Goal: Task Accomplishment & Management: Manage account settings

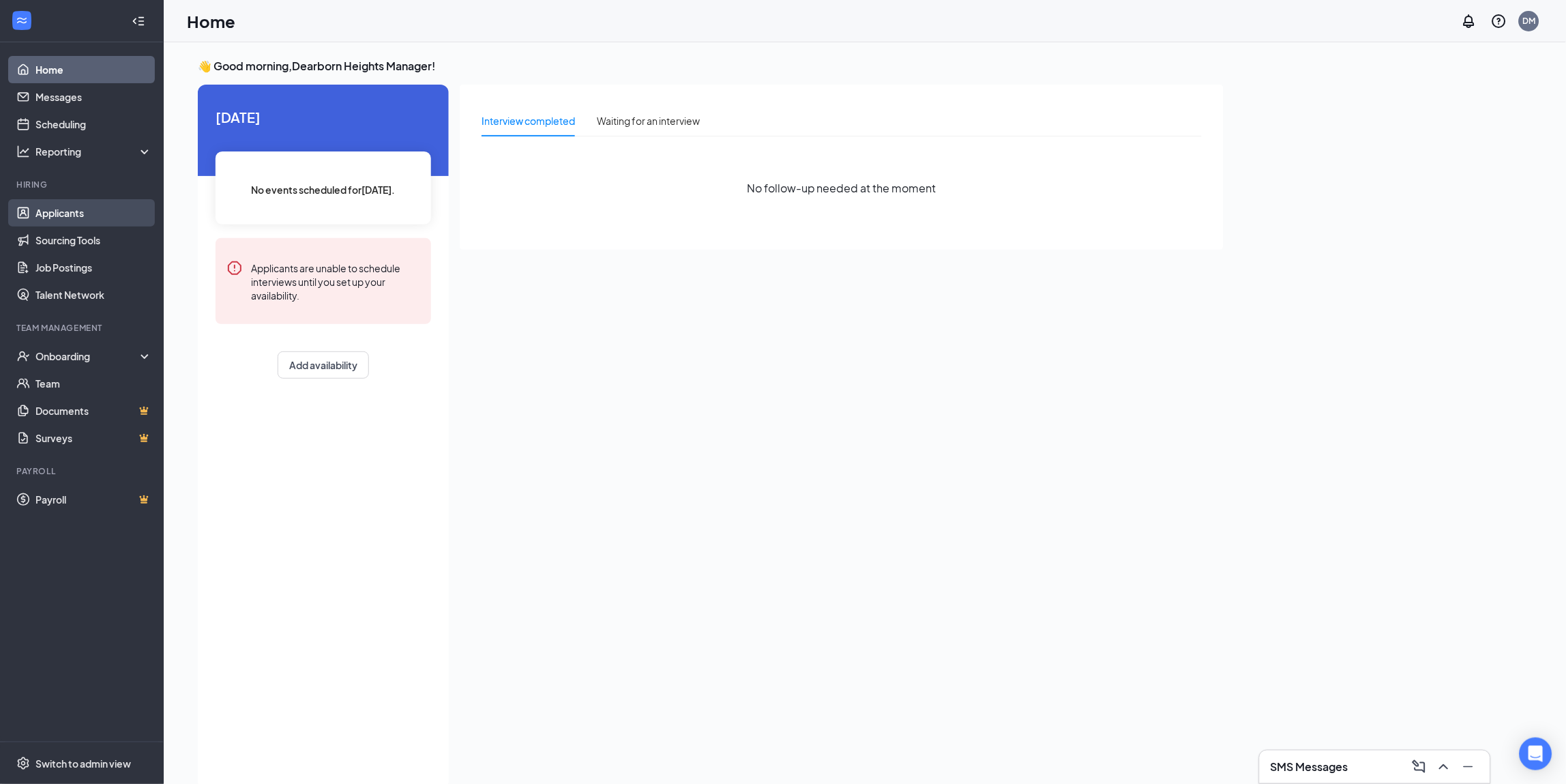
click at [81, 219] on link "Applicants" at bounding box center [94, 213] width 117 height 27
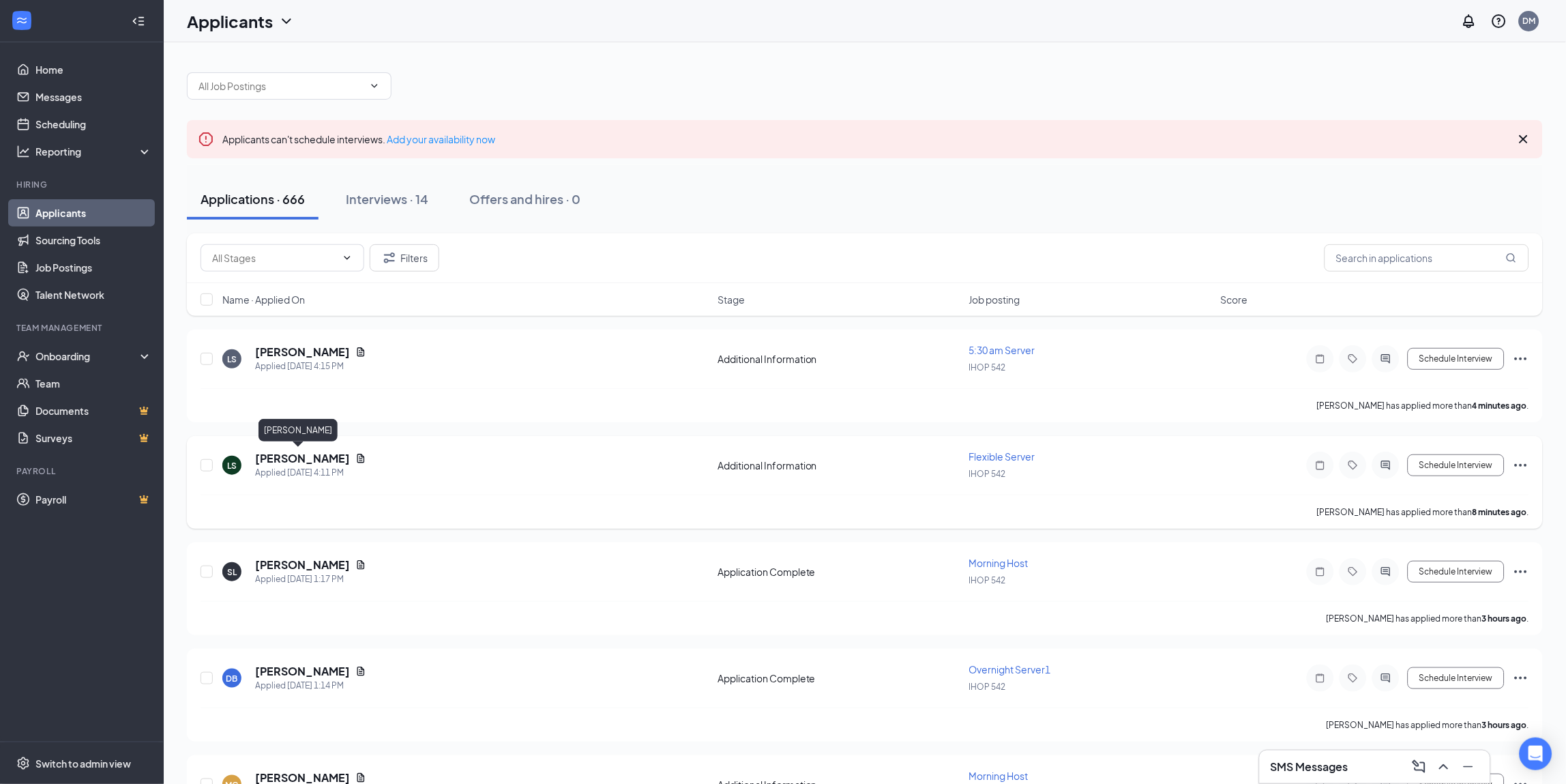
click at [303, 452] on h5 "[PERSON_NAME]" at bounding box center [302, 458] width 95 height 15
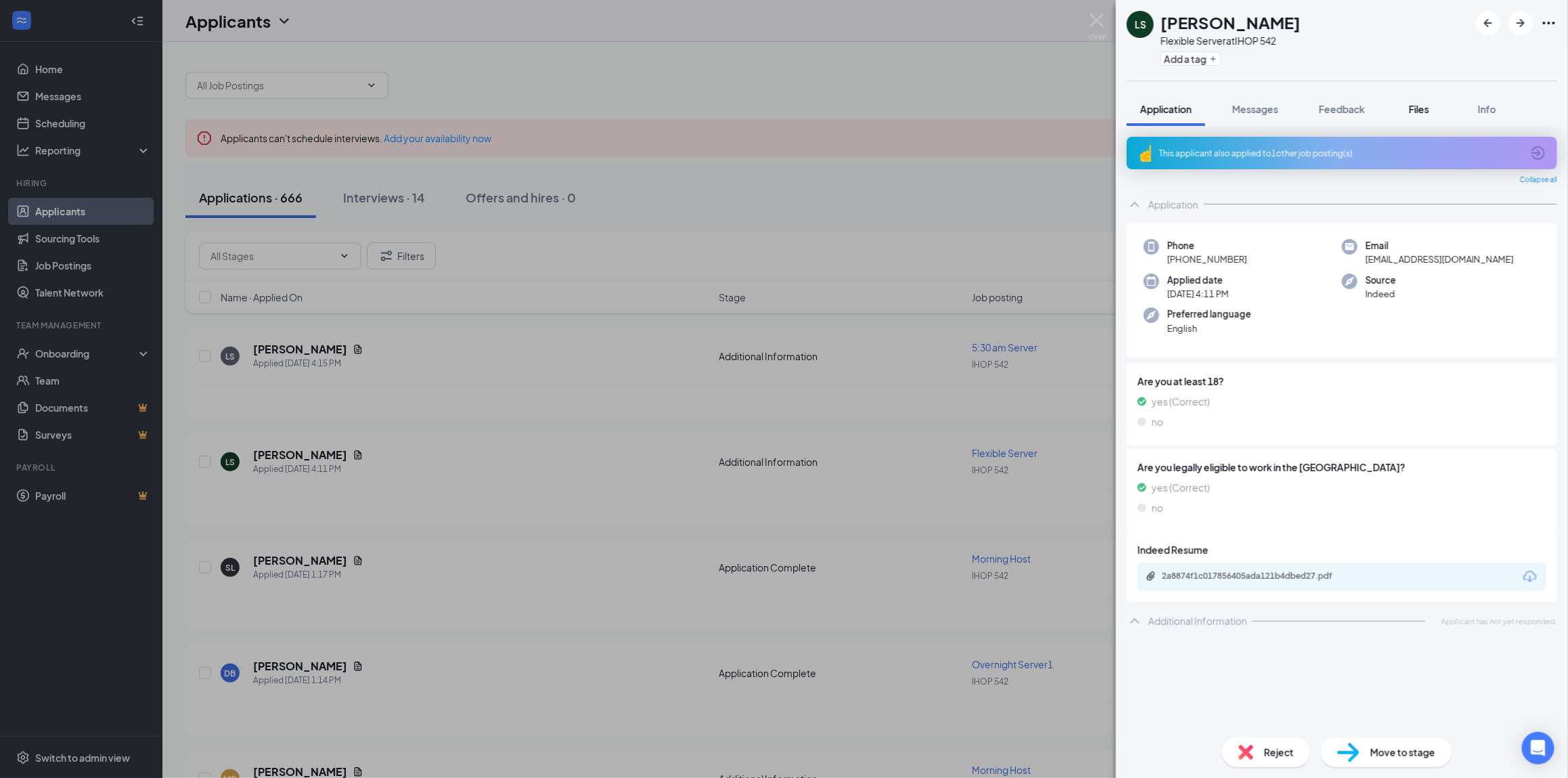
click at [1423, 107] on span "Files" at bounding box center [1418, 109] width 20 height 12
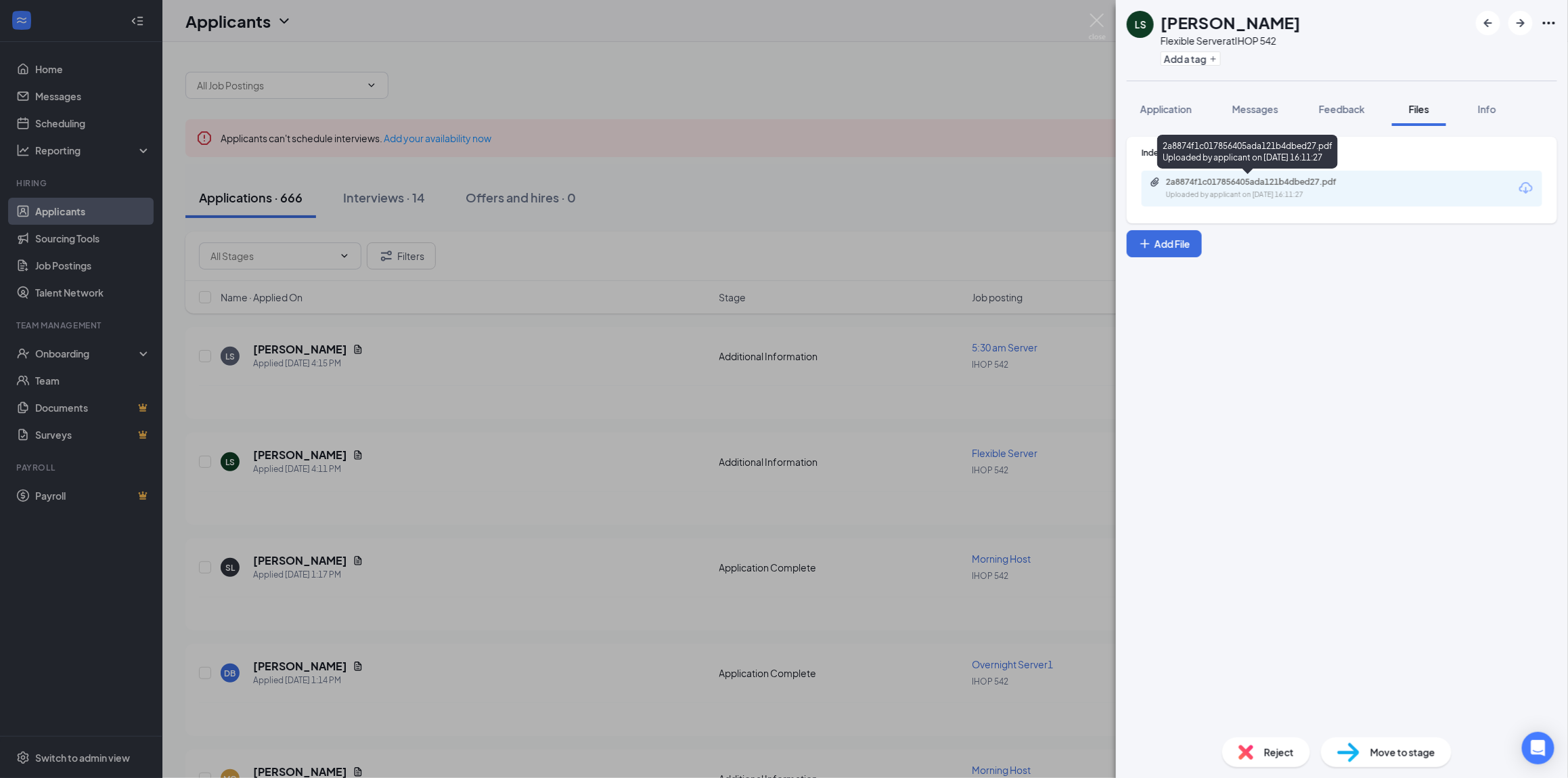
click at [1299, 190] on div "Uploaded by applicant on [DATE] 16:11:27" at bounding box center [1267, 195] width 203 height 11
click at [1166, 96] on button "Application" at bounding box center [1166, 109] width 79 height 34
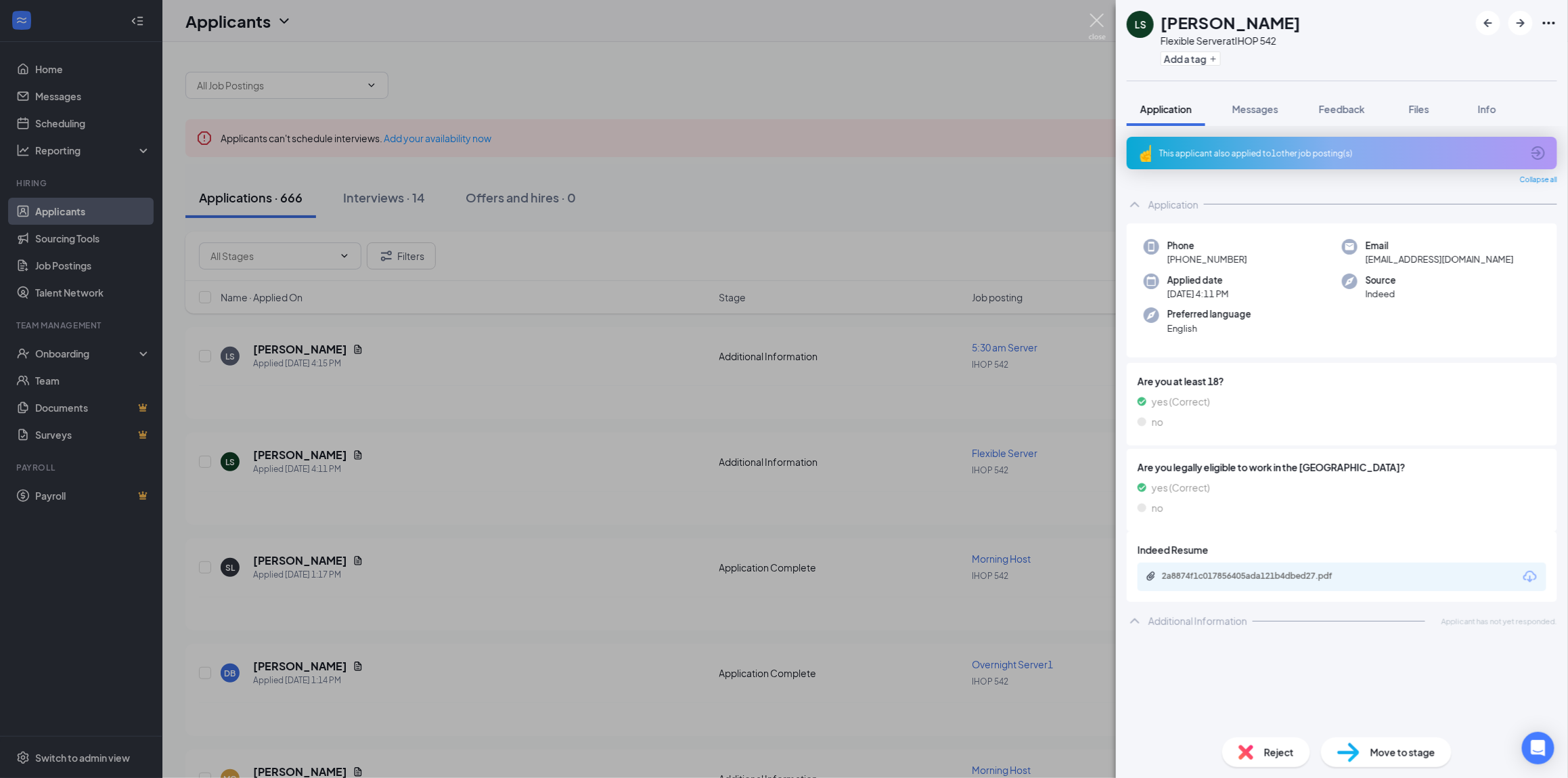
click at [1104, 15] on img at bounding box center [1097, 26] width 17 height 26
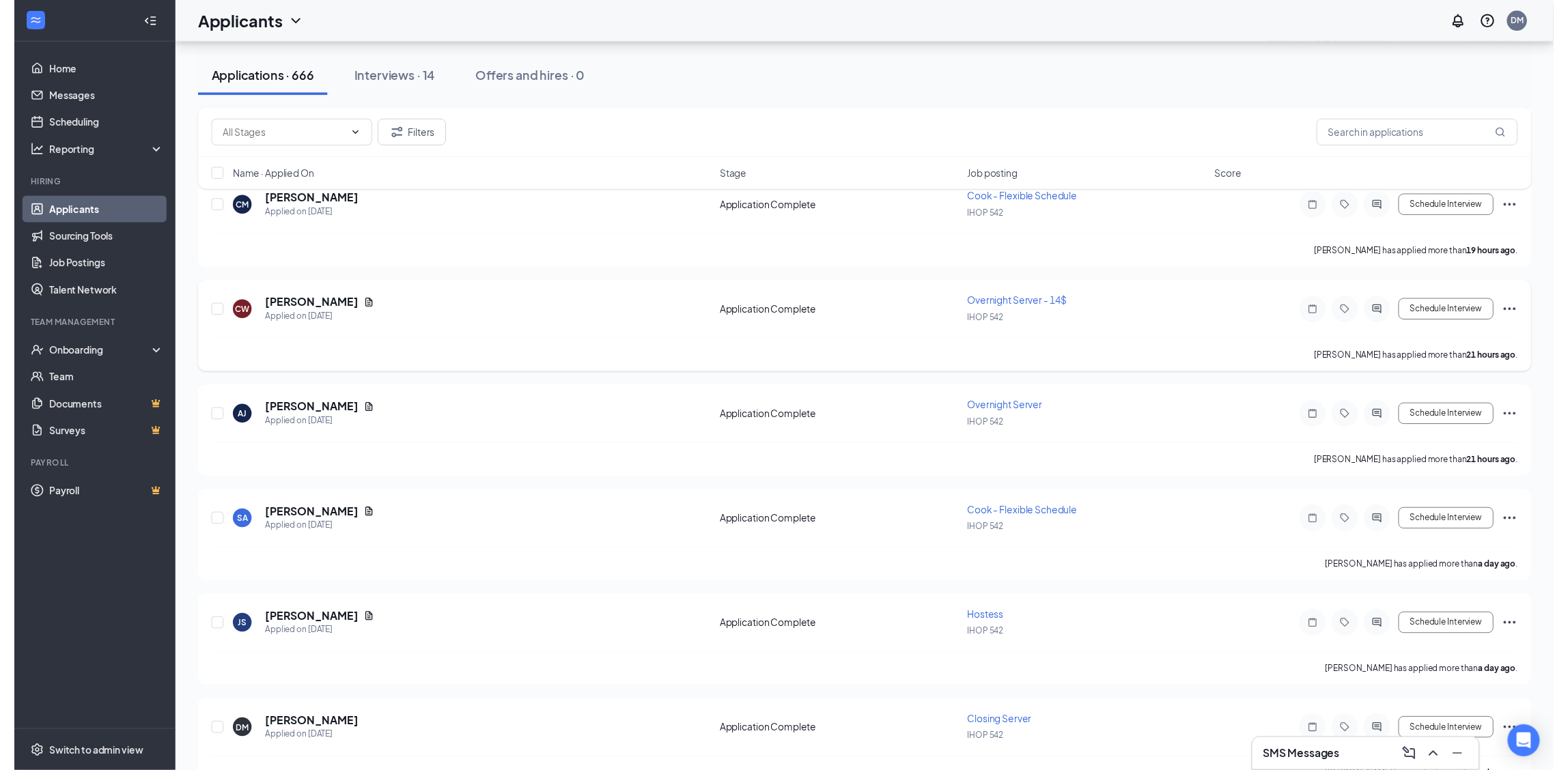
scroll to position [1456, 0]
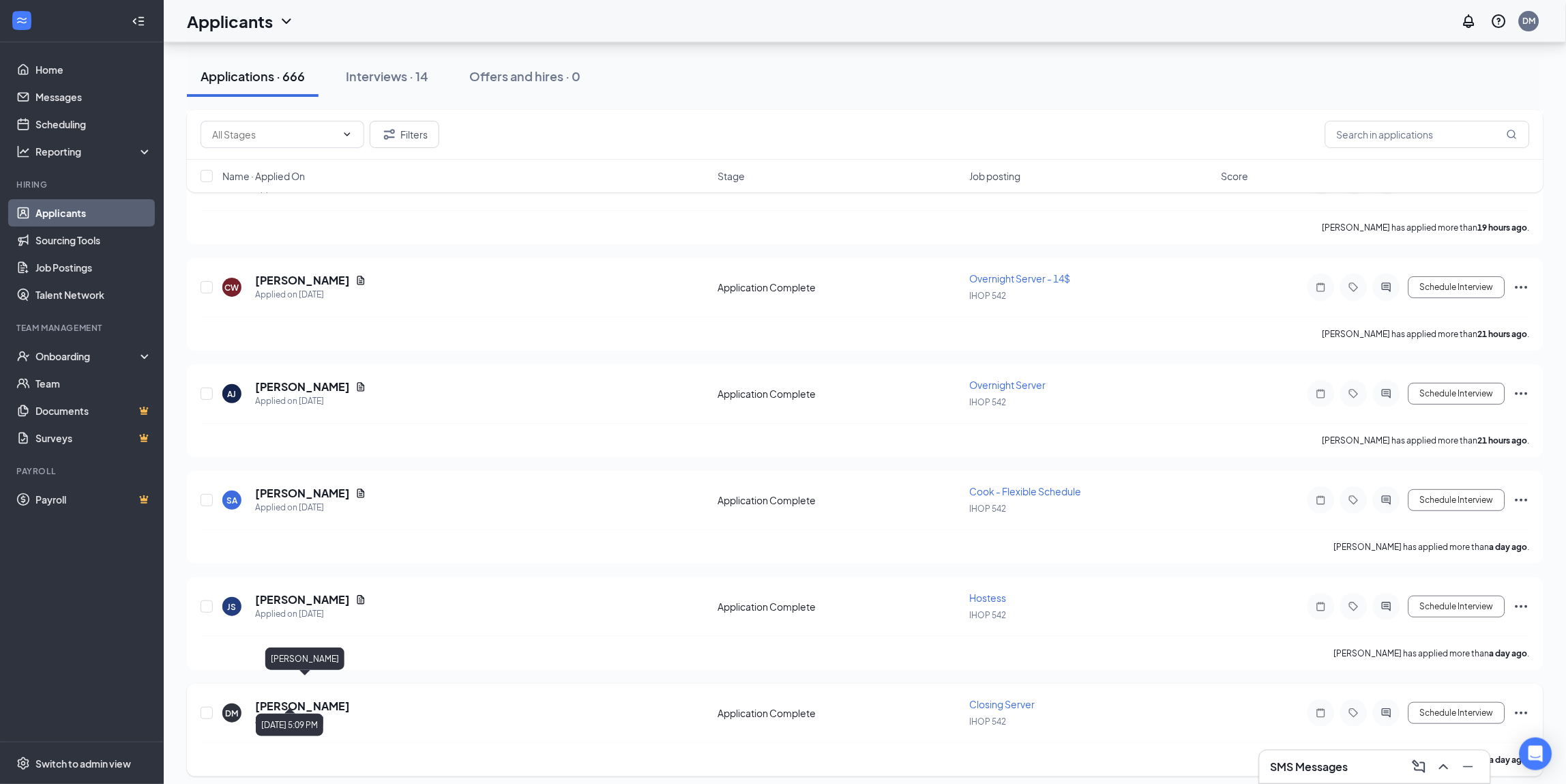
click at [350, 698] on h5 "[PERSON_NAME]" at bounding box center [302, 705] width 95 height 15
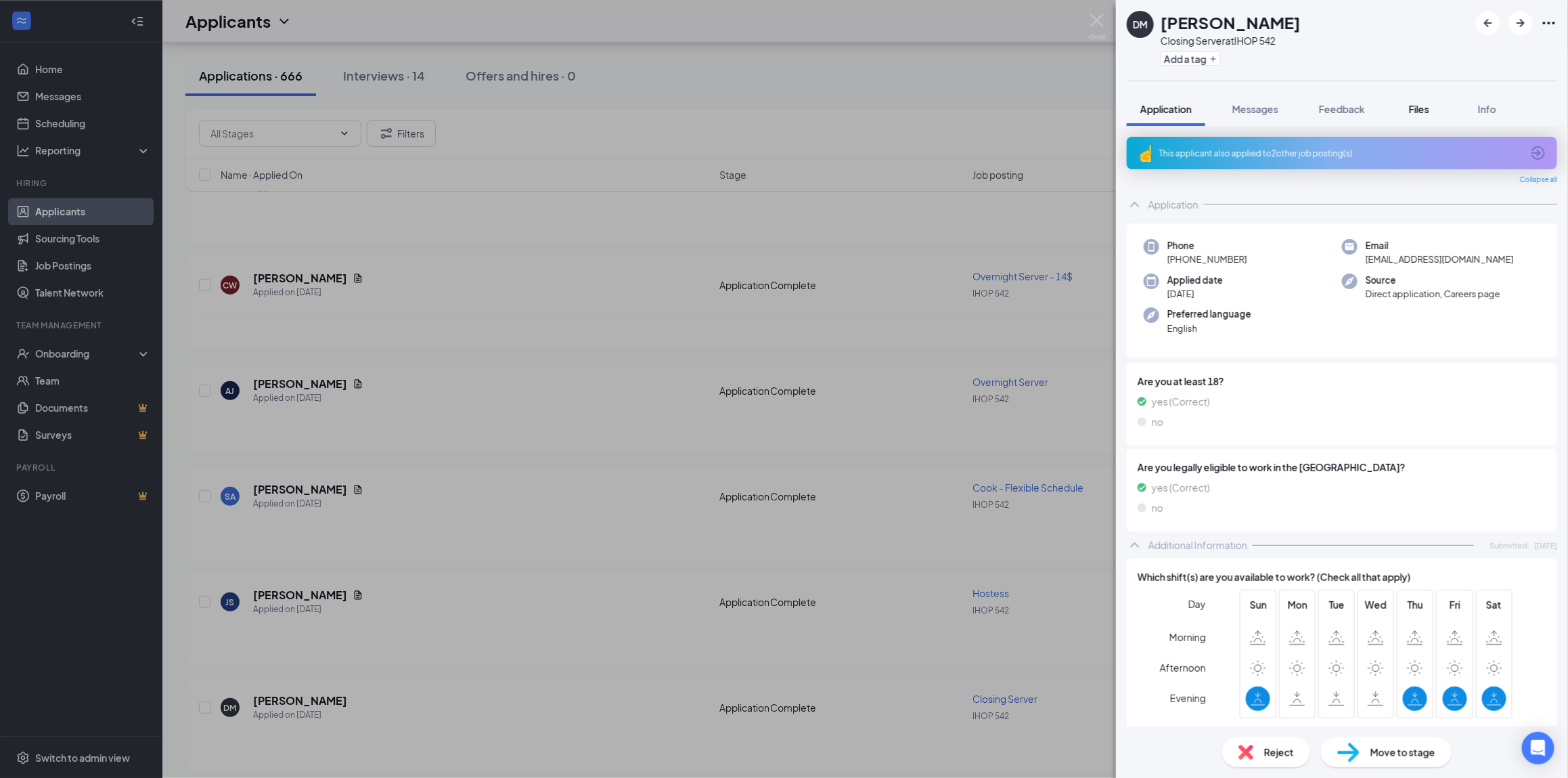
click at [1403, 101] on button "Files" at bounding box center [1419, 109] width 54 height 34
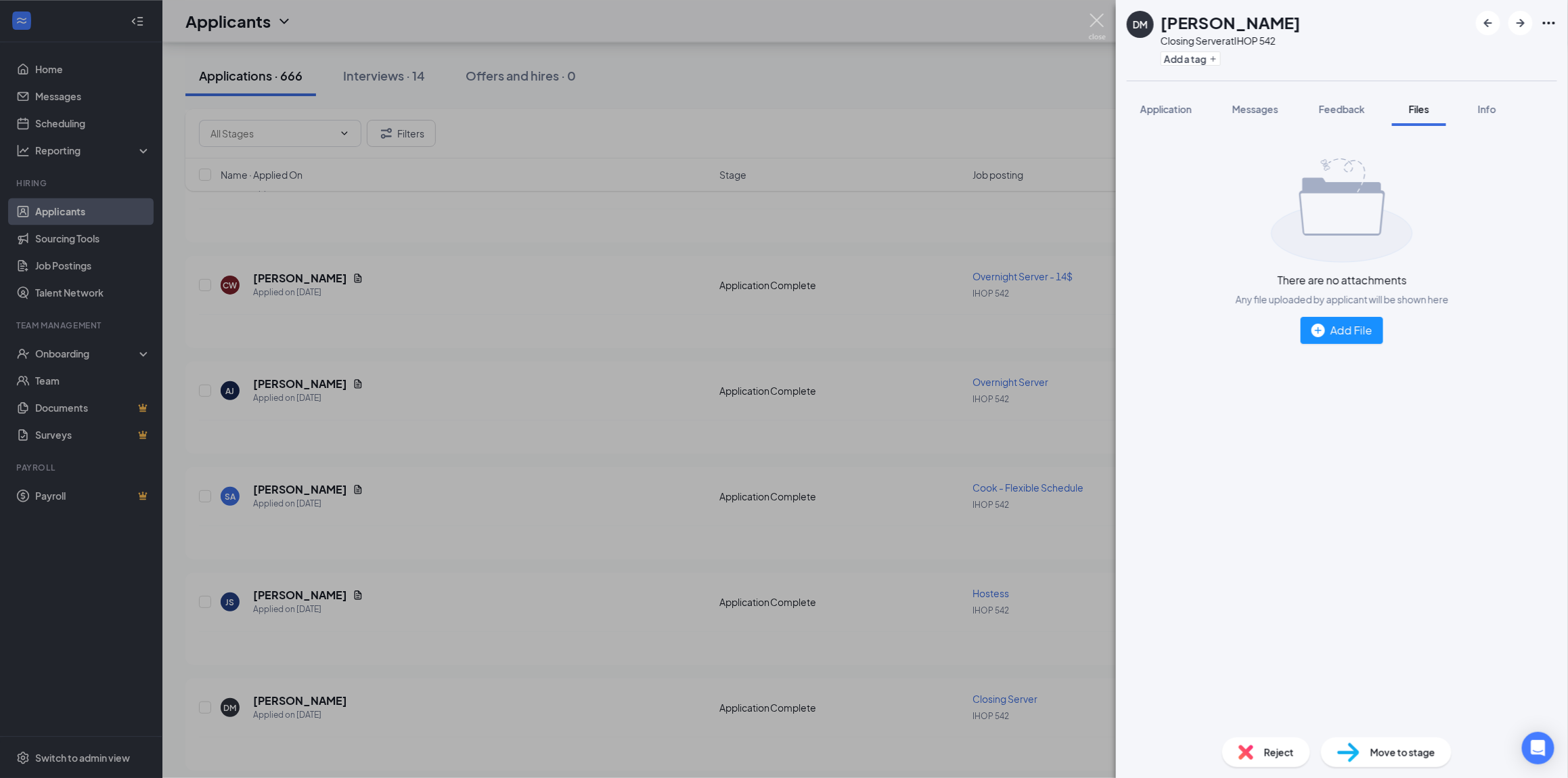
click at [1091, 17] on img at bounding box center [1097, 26] width 17 height 26
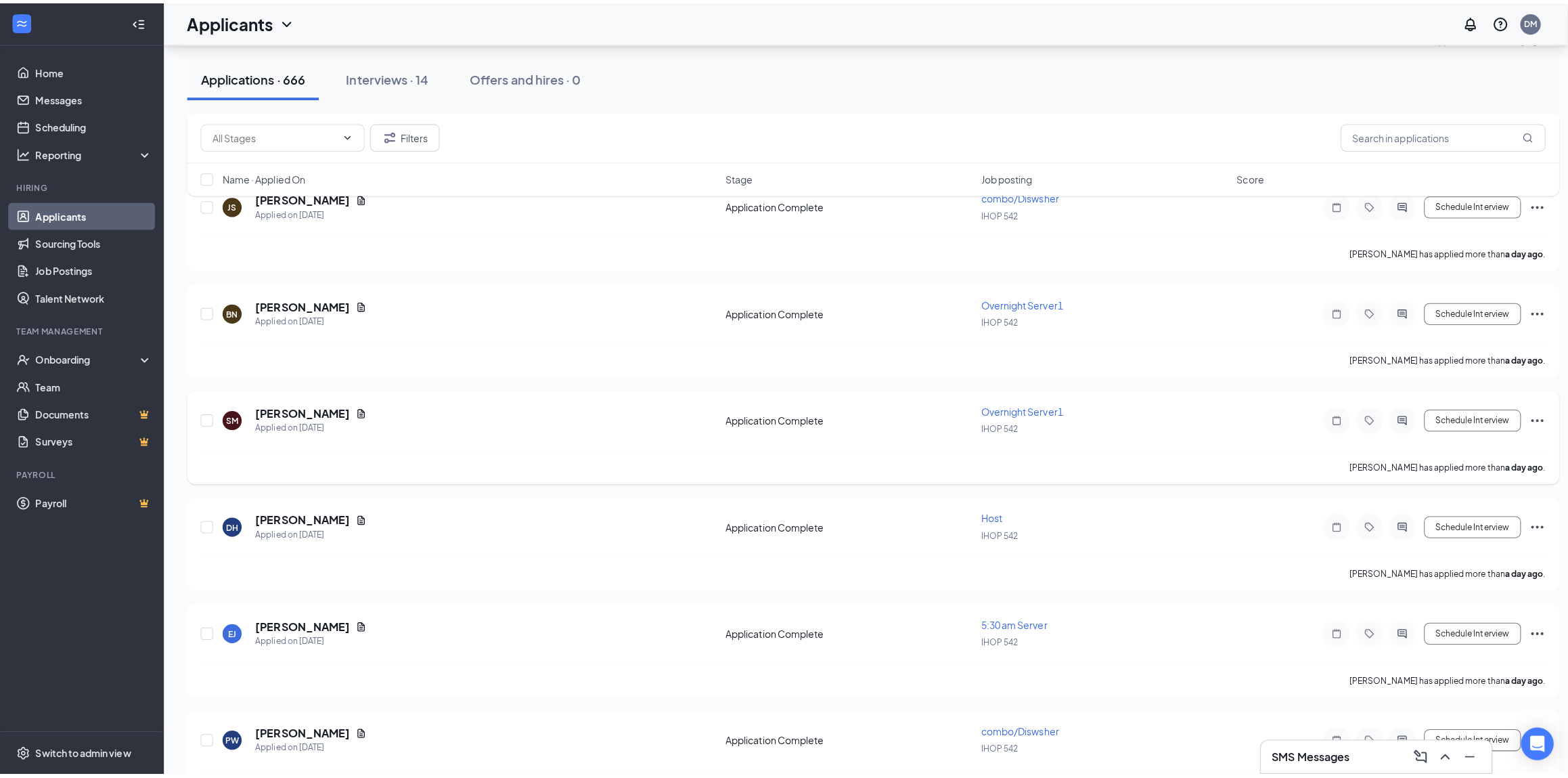
scroll to position [2165, 0]
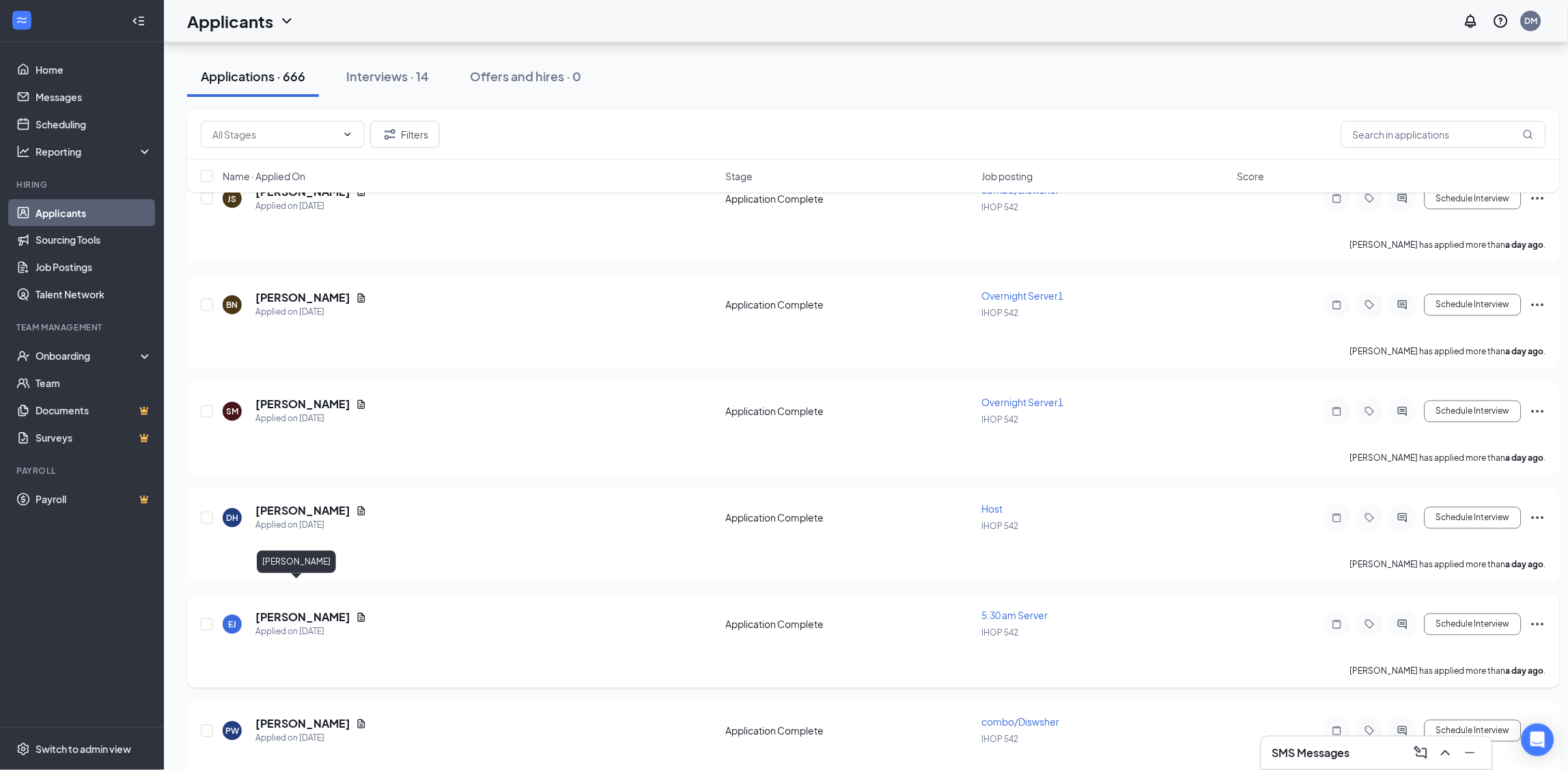
click at [290, 611] on h5 "[PERSON_NAME]" at bounding box center [302, 618] width 95 height 15
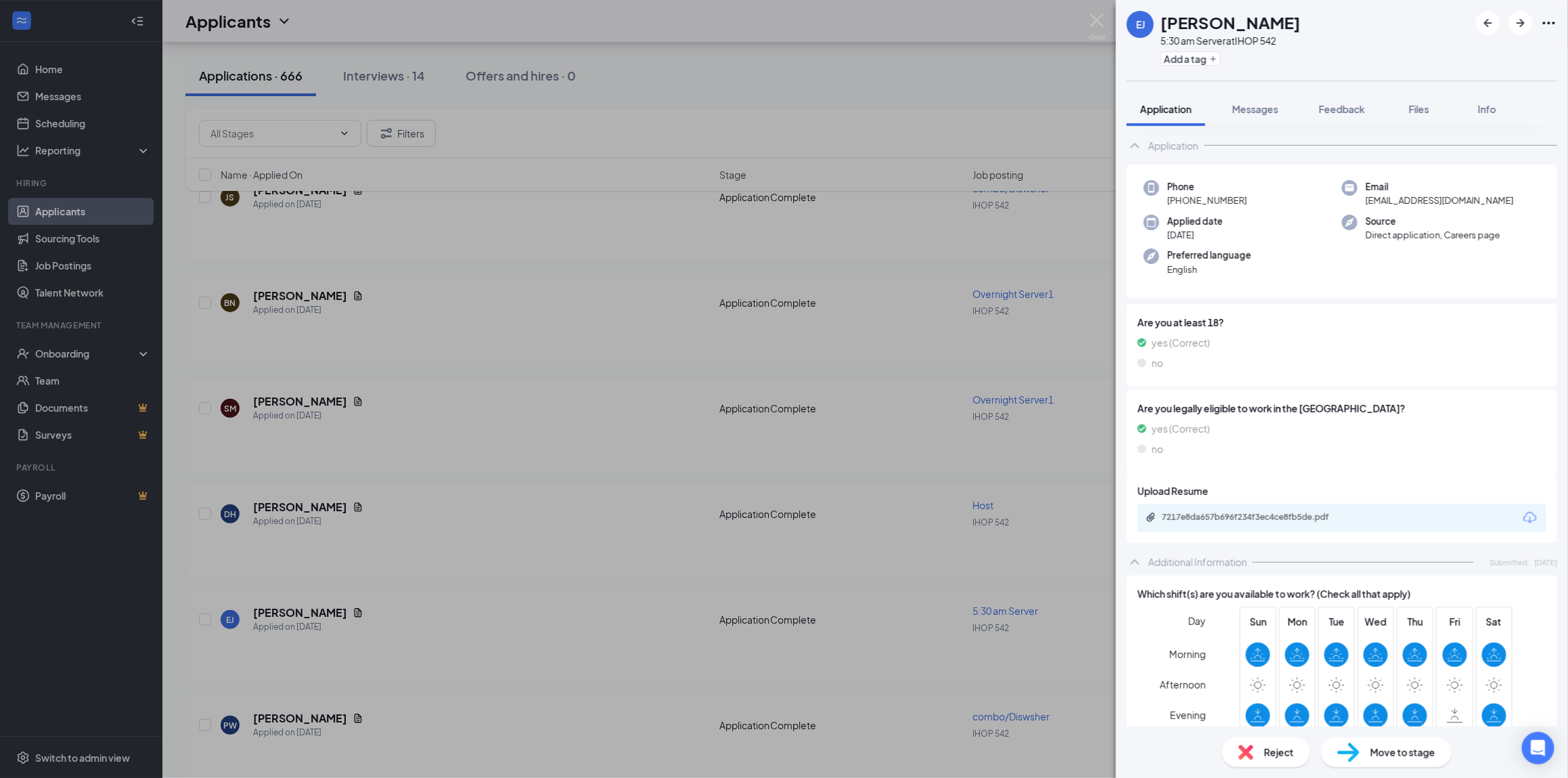
scroll to position [90, 0]
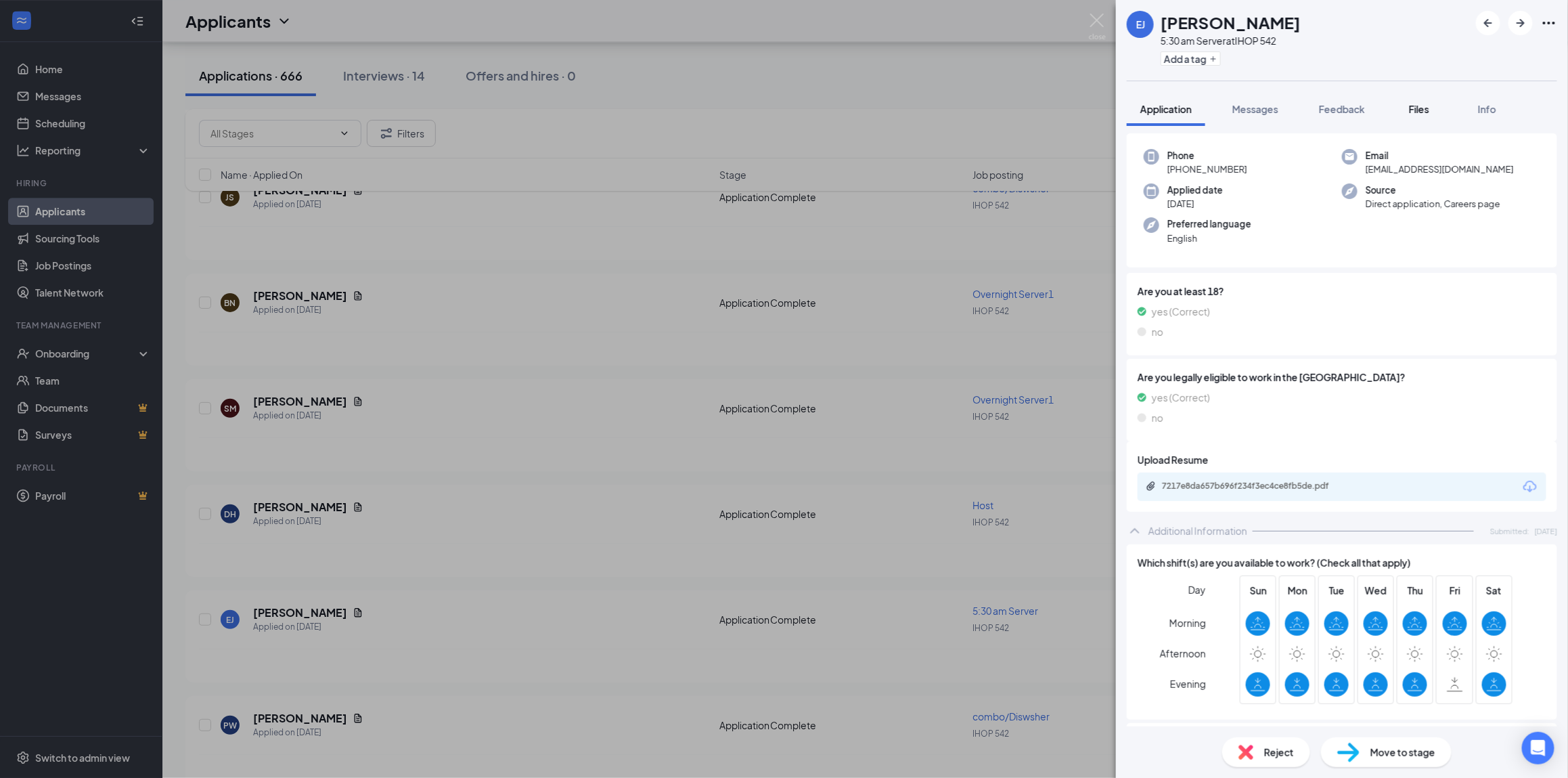
click at [1428, 107] on span "Files" at bounding box center [1418, 109] width 20 height 12
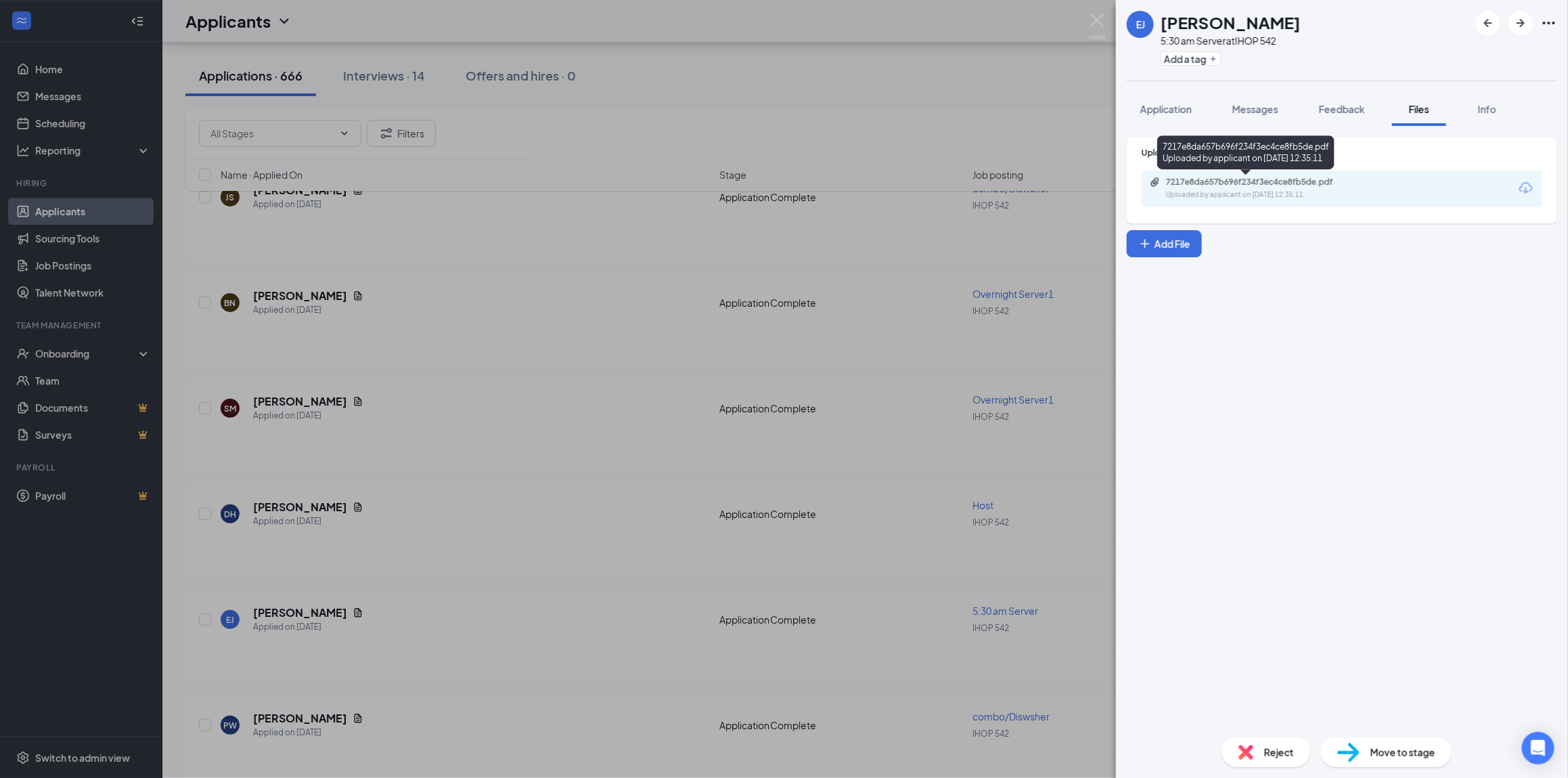
click at [1304, 178] on div "7217e8da657b696f234f3ec4ce8fb5de.pdf" at bounding box center [1260, 182] width 189 height 11
click at [684, 301] on div "[PERSON_NAME] 5:30 am Server at IHOP 542 Add a tag Application Messages Feedbac…" at bounding box center [784, 389] width 1568 height 778
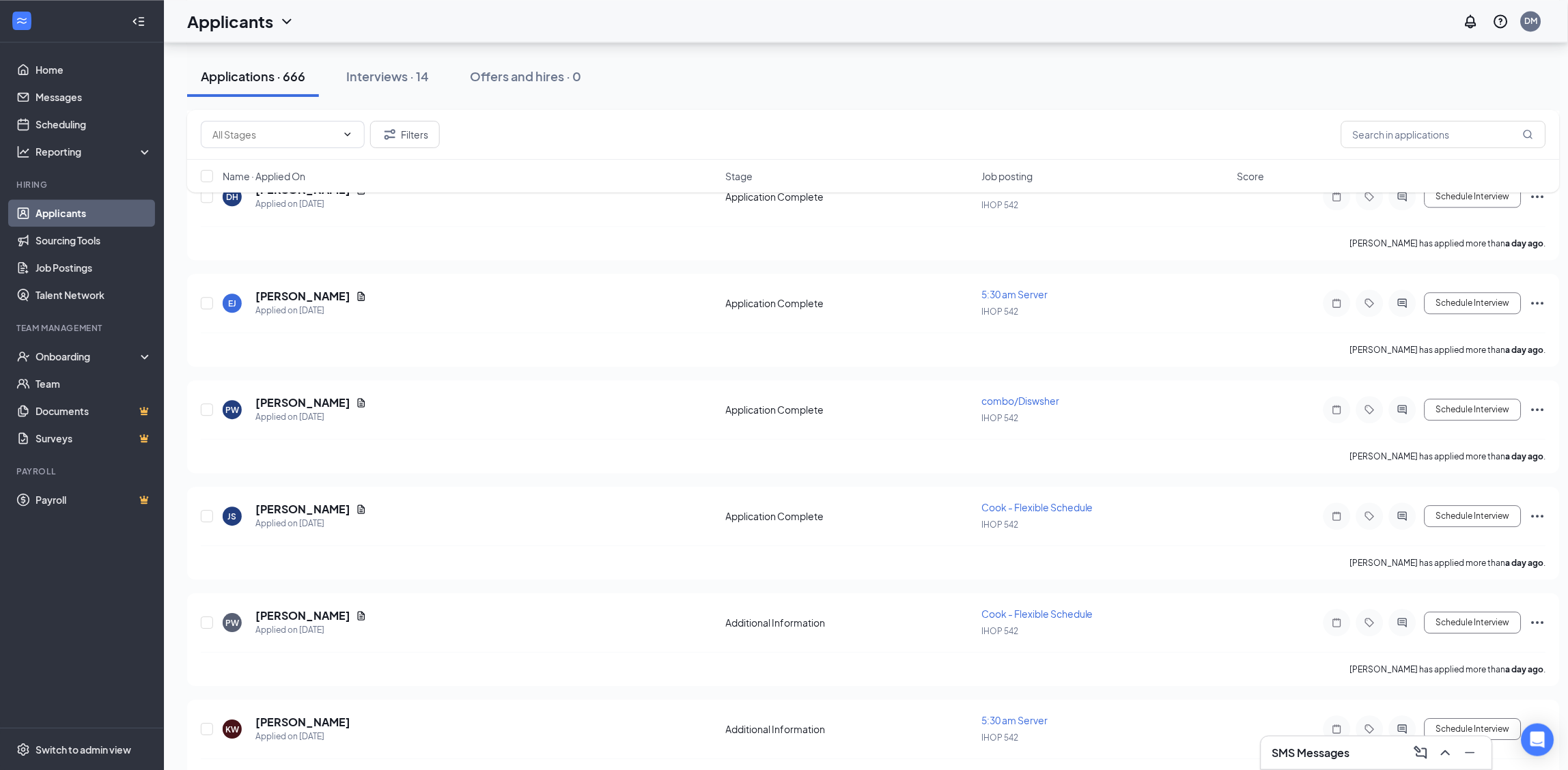
scroll to position [2549, 0]
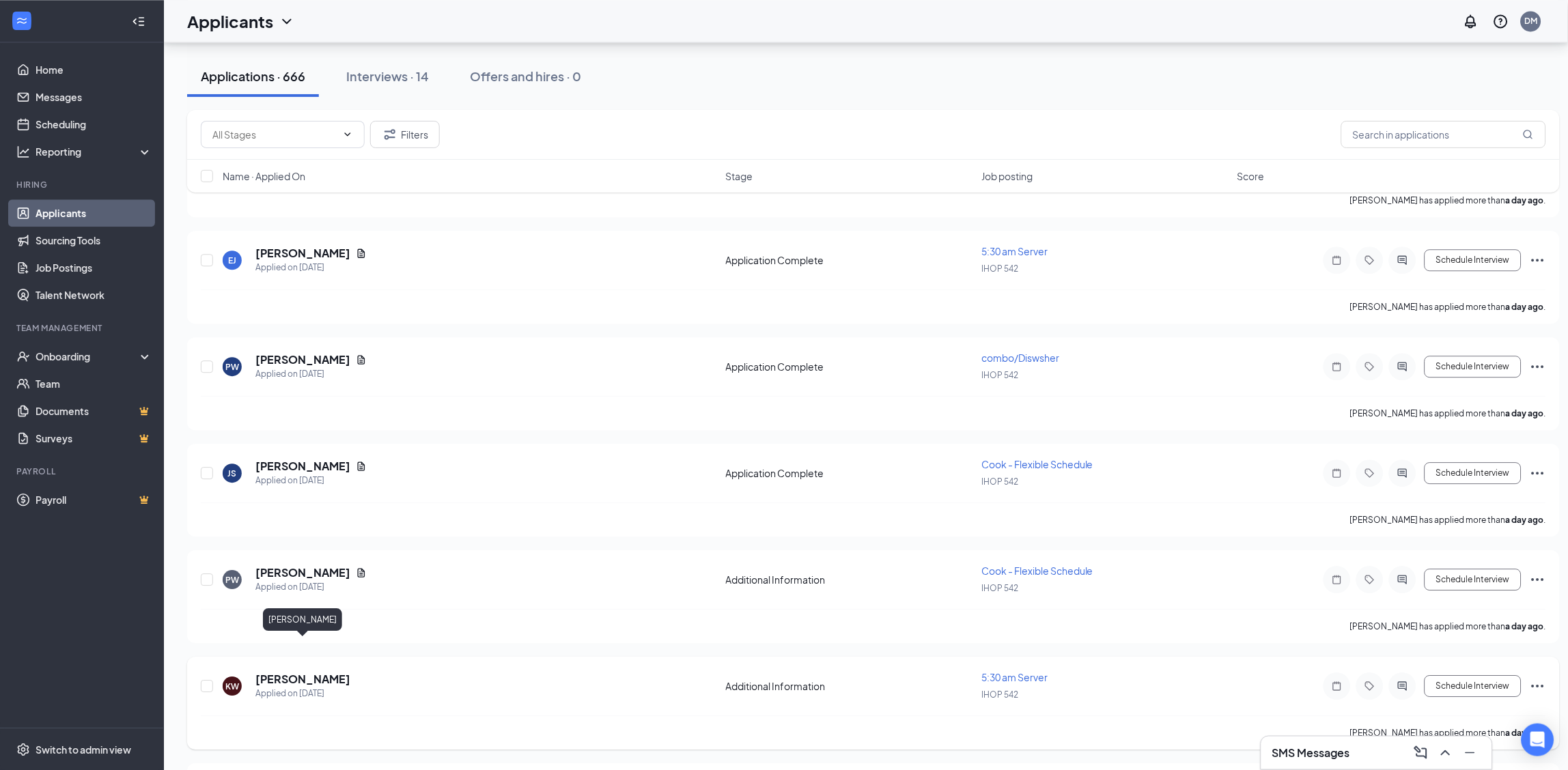
click at [272, 672] on h5 "[PERSON_NAME]" at bounding box center [302, 679] width 95 height 15
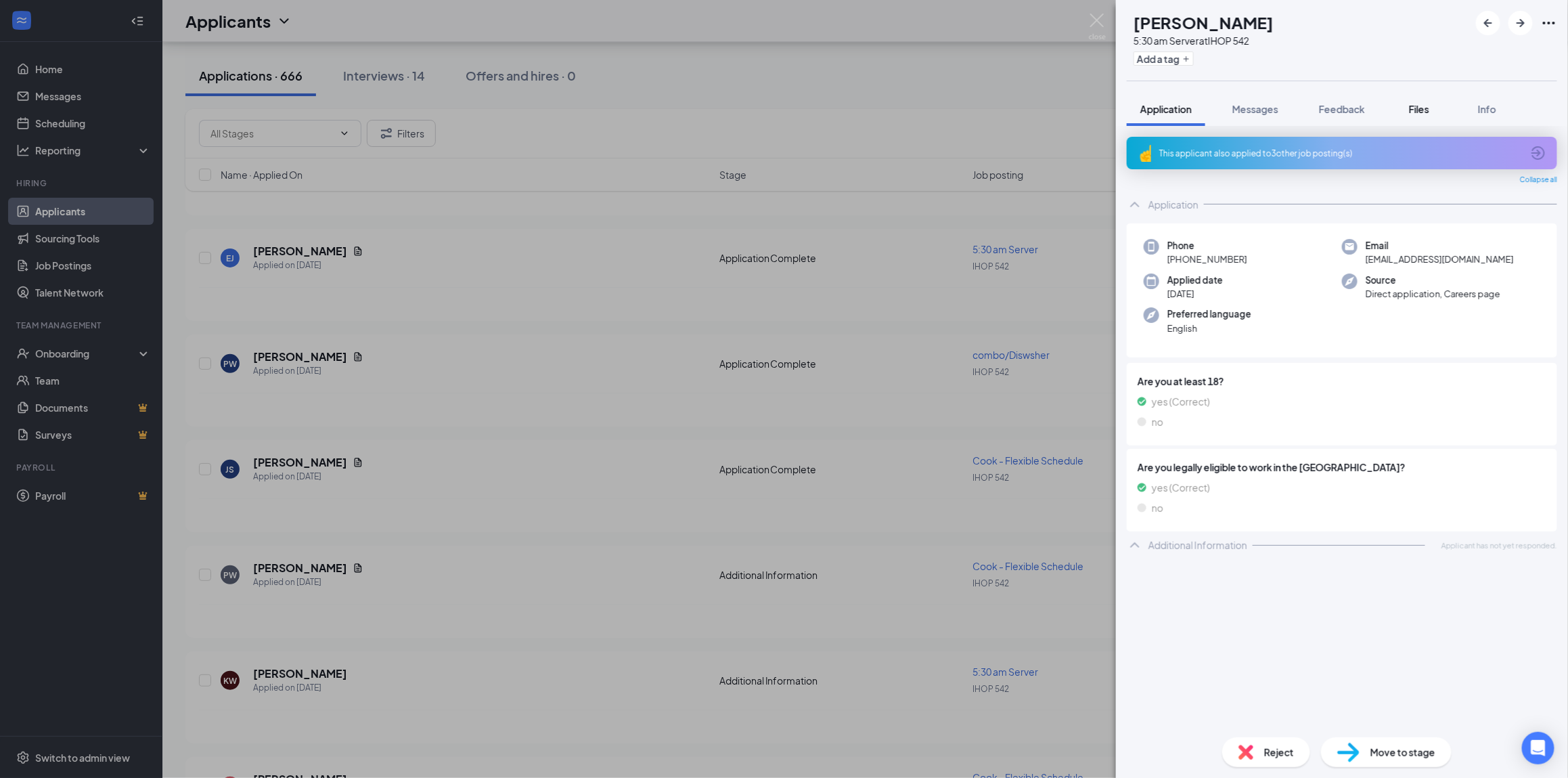
click at [1423, 108] on span "Files" at bounding box center [1418, 109] width 20 height 12
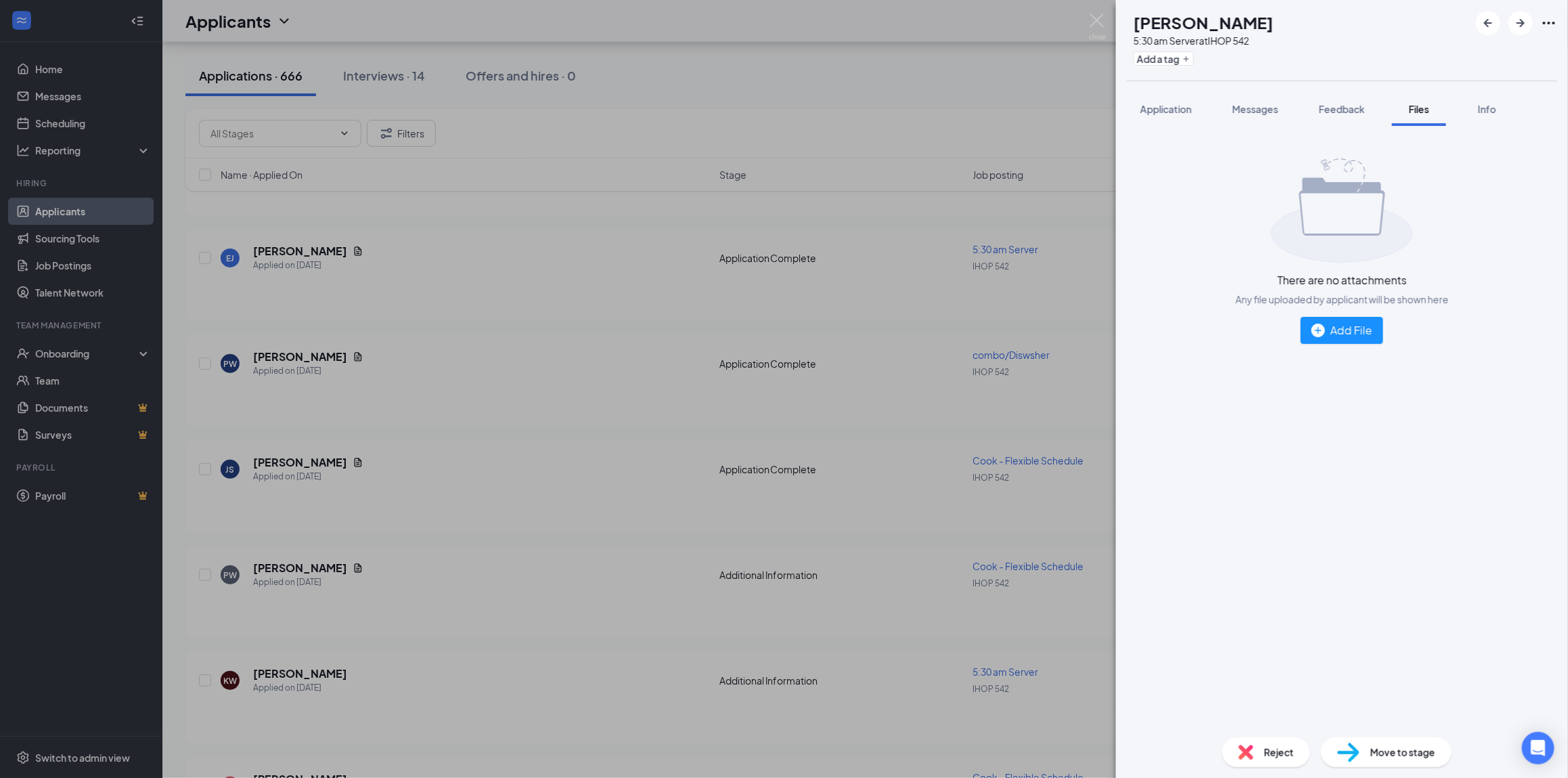
click at [1088, 36] on div "KW [PERSON_NAME] 5:30 am Server at IHOP 542 Add a tag Application Messages Feed…" at bounding box center [784, 389] width 1568 height 778
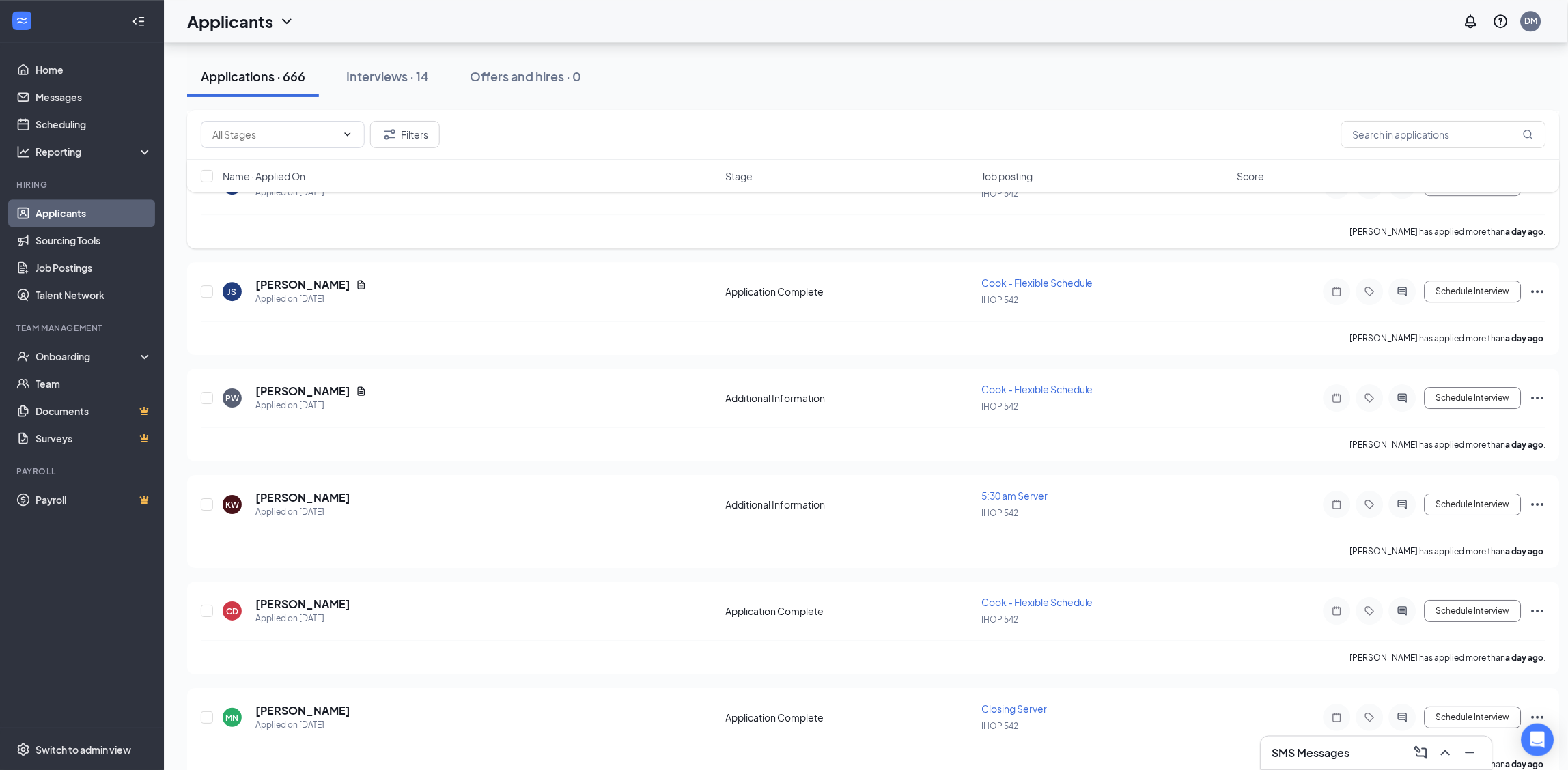
scroll to position [2821, 0]
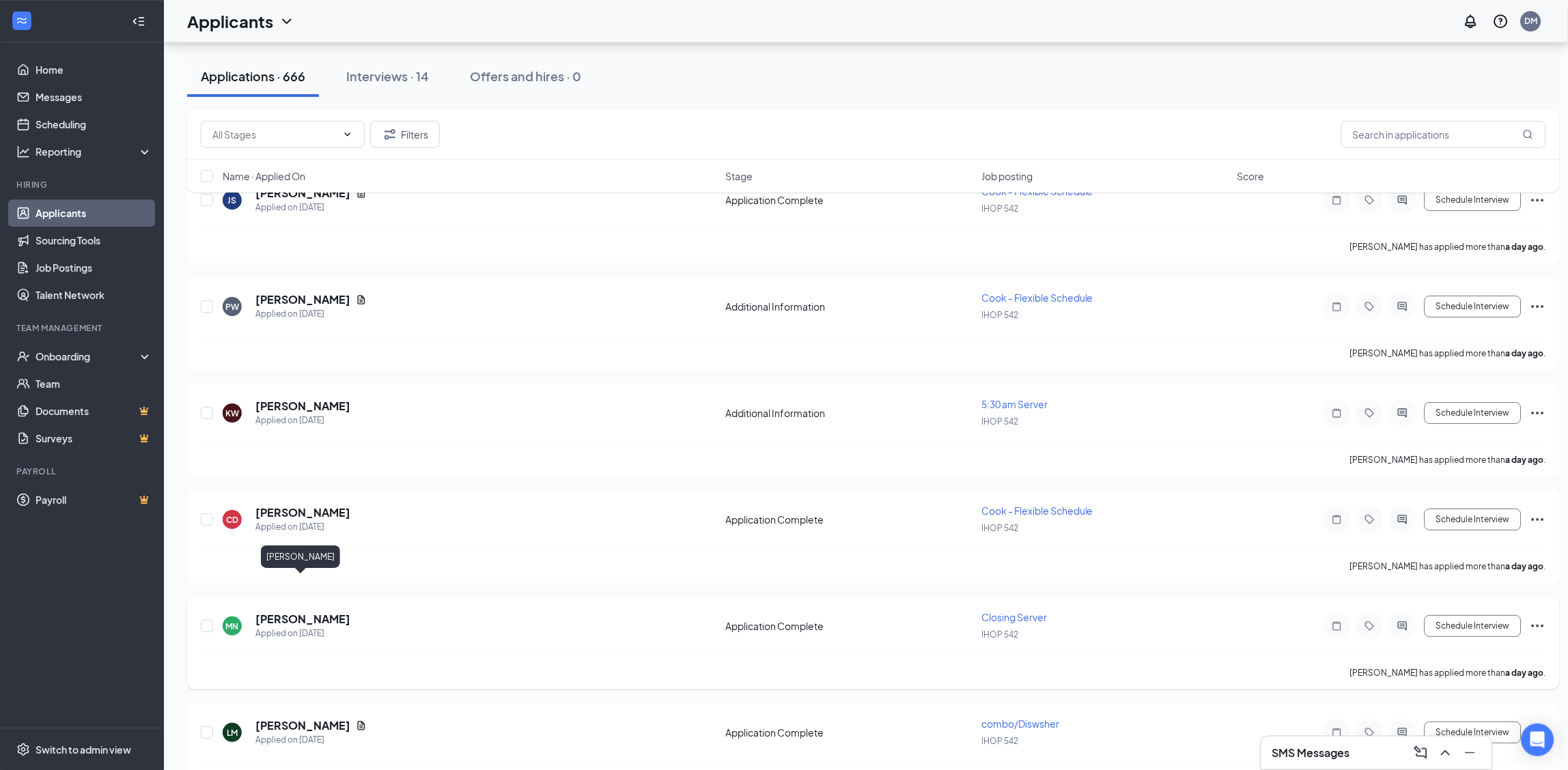
click at [288, 612] on h5 "[PERSON_NAME]" at bounding box center [302, 619] width 95 height 15
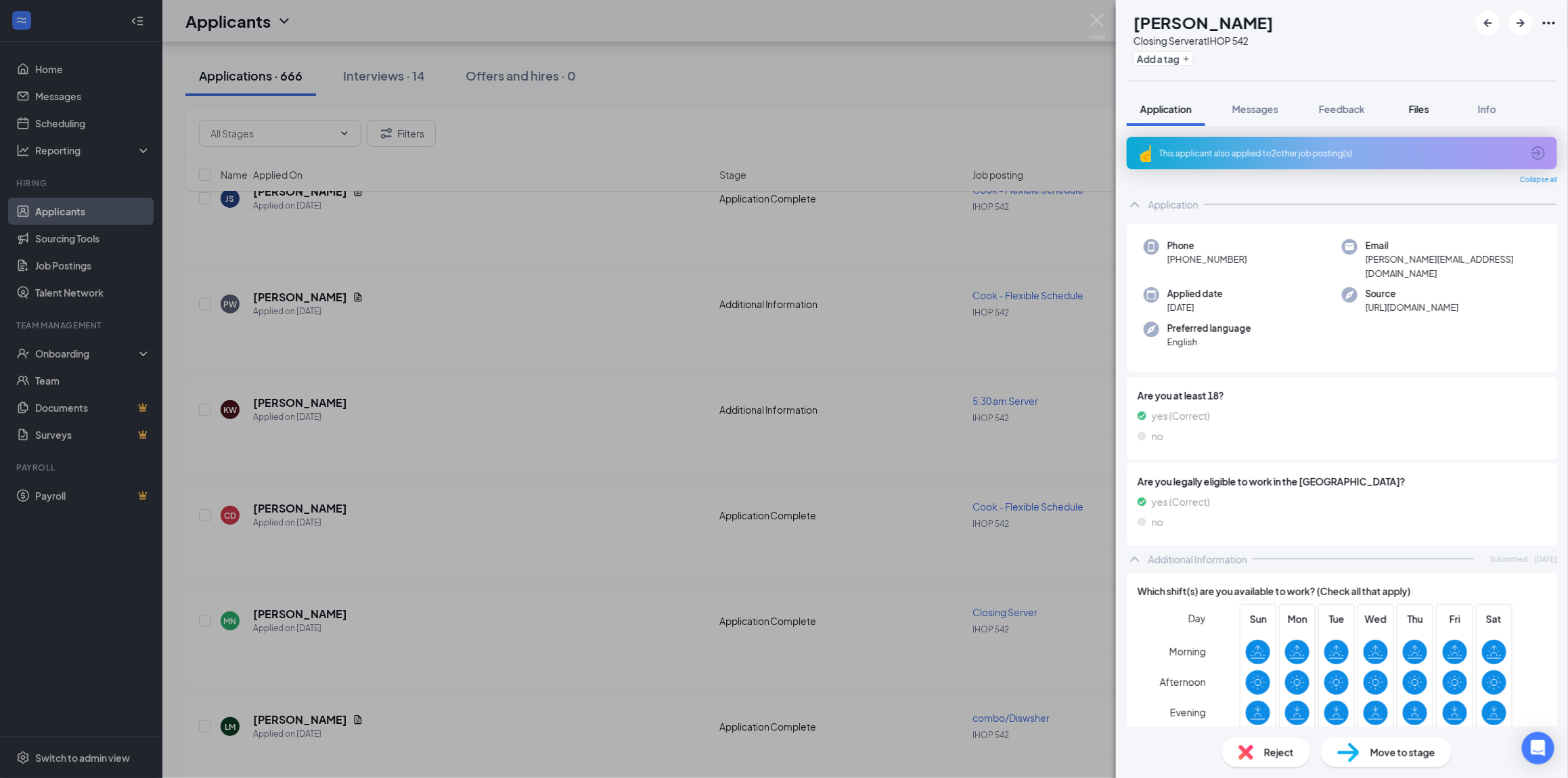
click at [1425, 107] on span "Files" at bounding box center [1418, 109] width 20 height 12
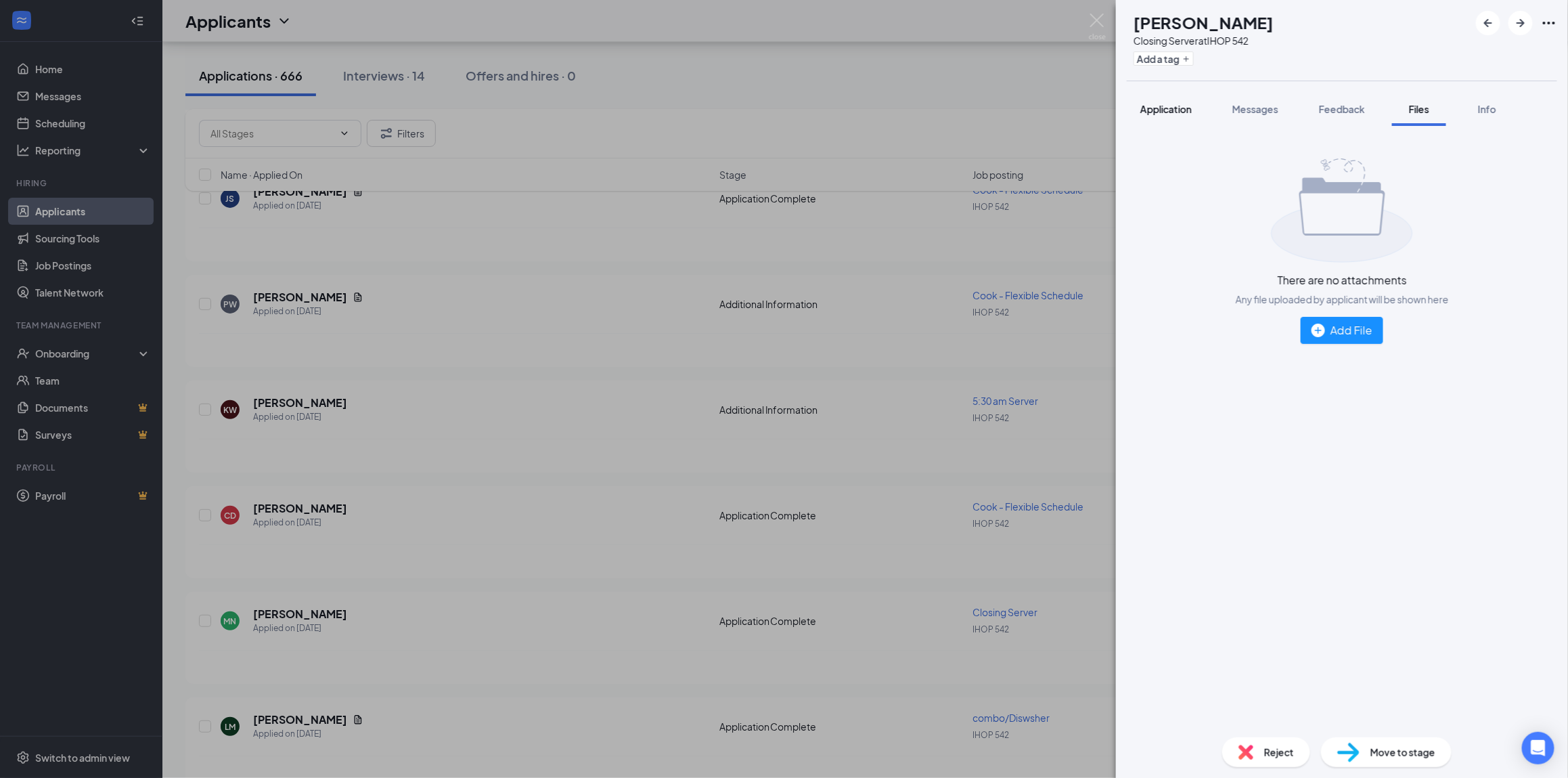
click at [1160, 109] on span "Application" at bounding box center [1166, 109] width 52 height 12
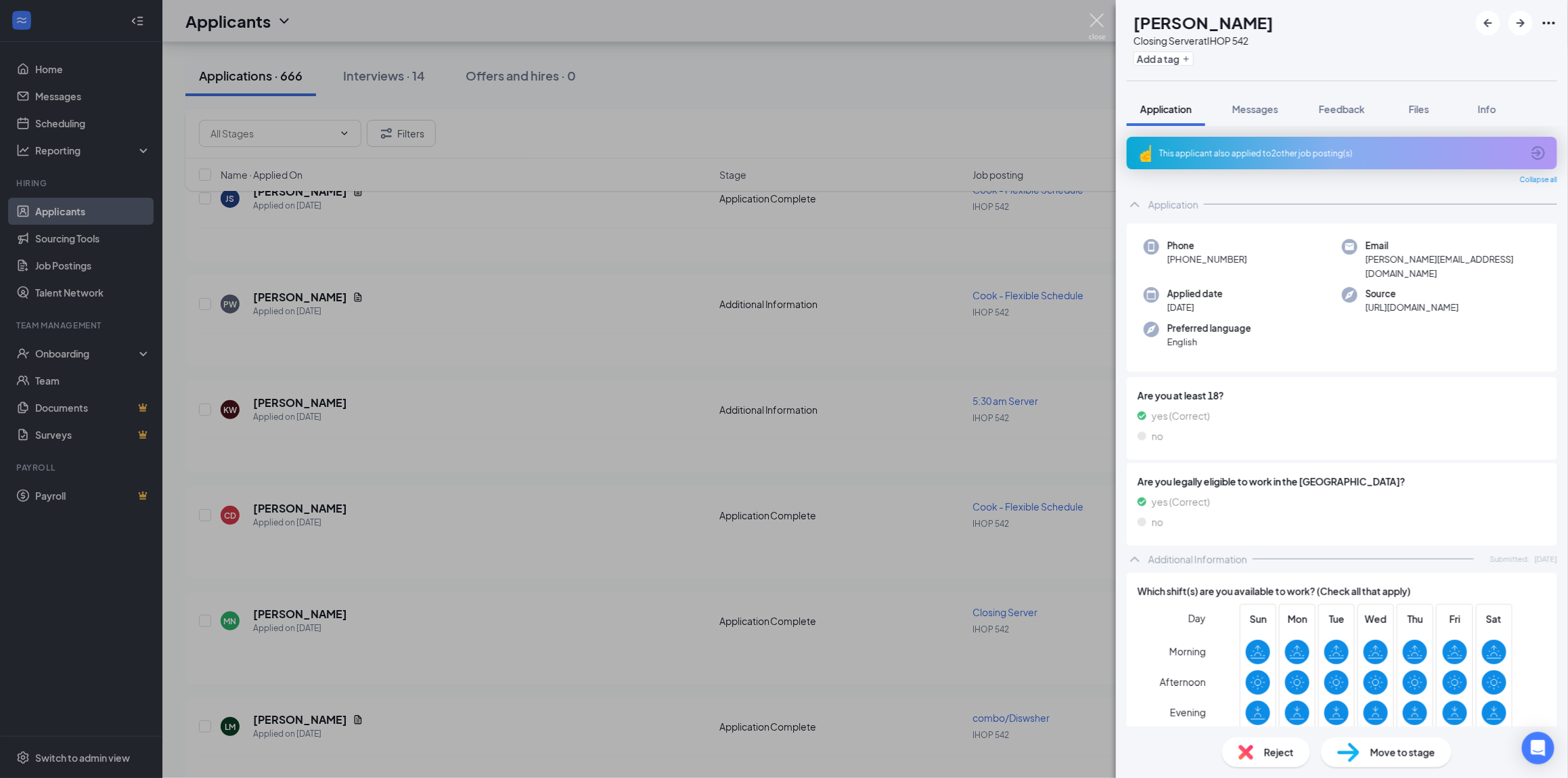
click at [1096, 33] on img at bounding box center [1097, 26] width 17 height 26
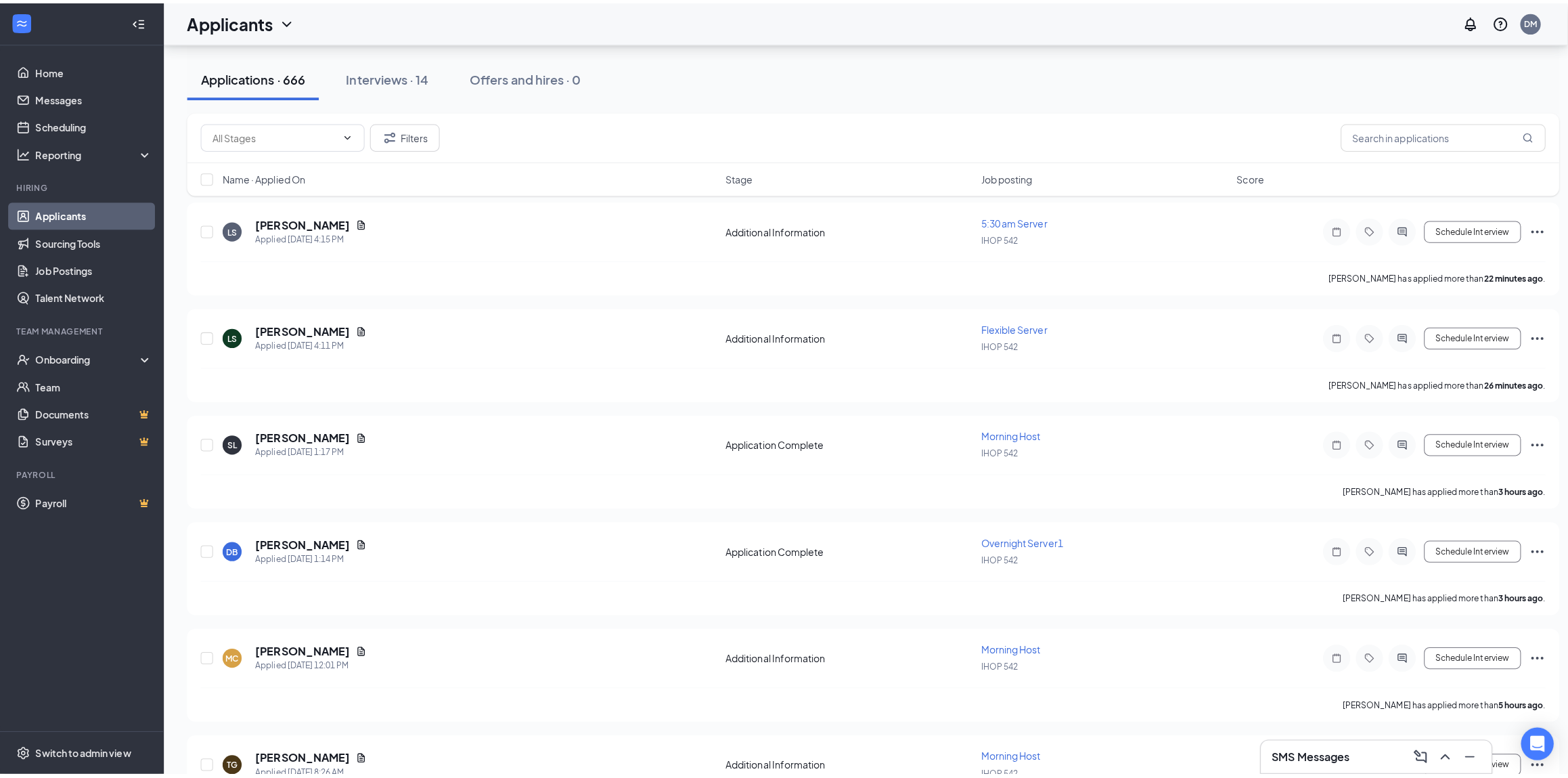
scroll to position [90, 0]
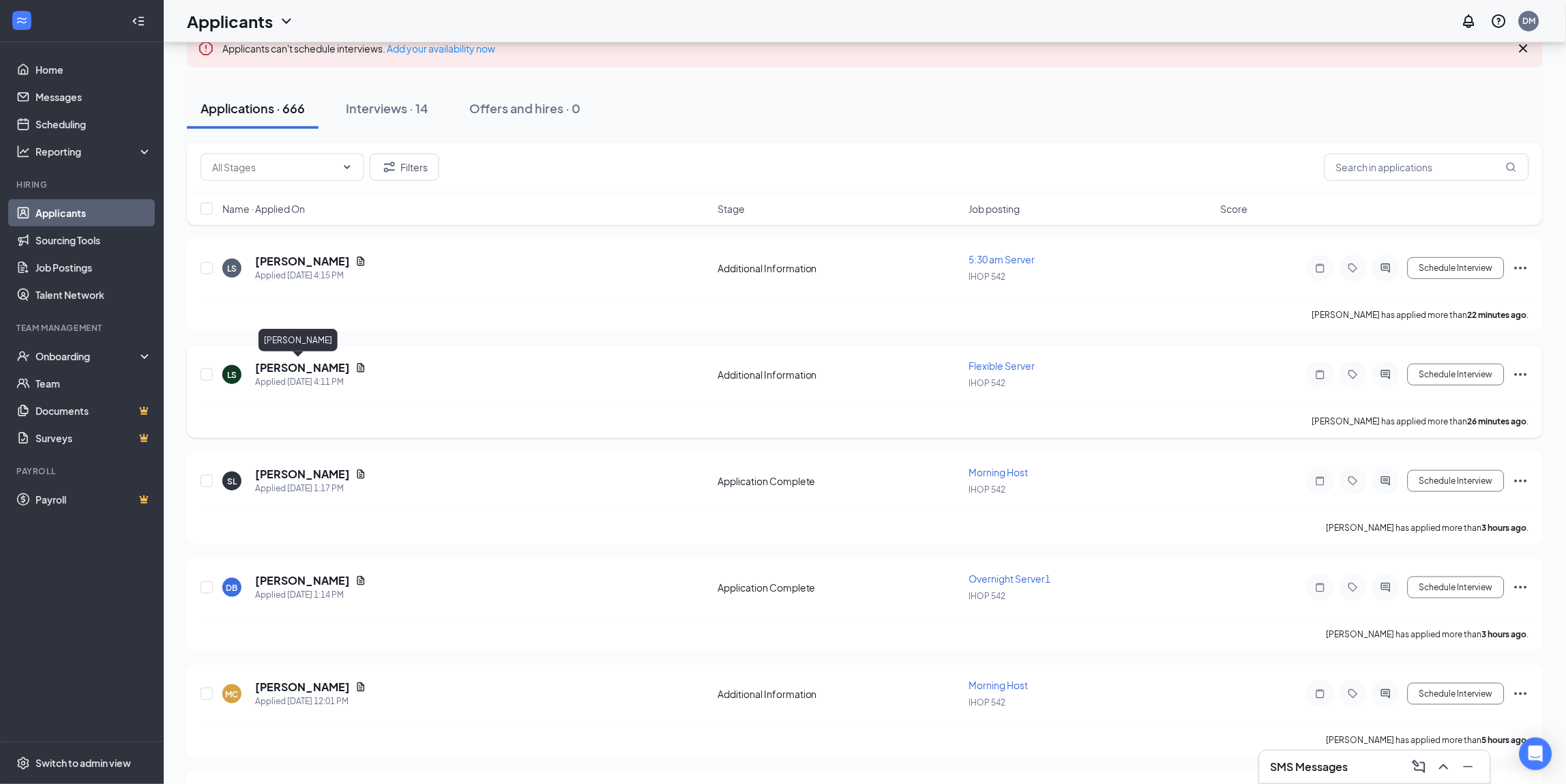
click at [297, 365] on h5 "[PERSON_NAME]" at bounding box center [302, 367] width 95 height 15
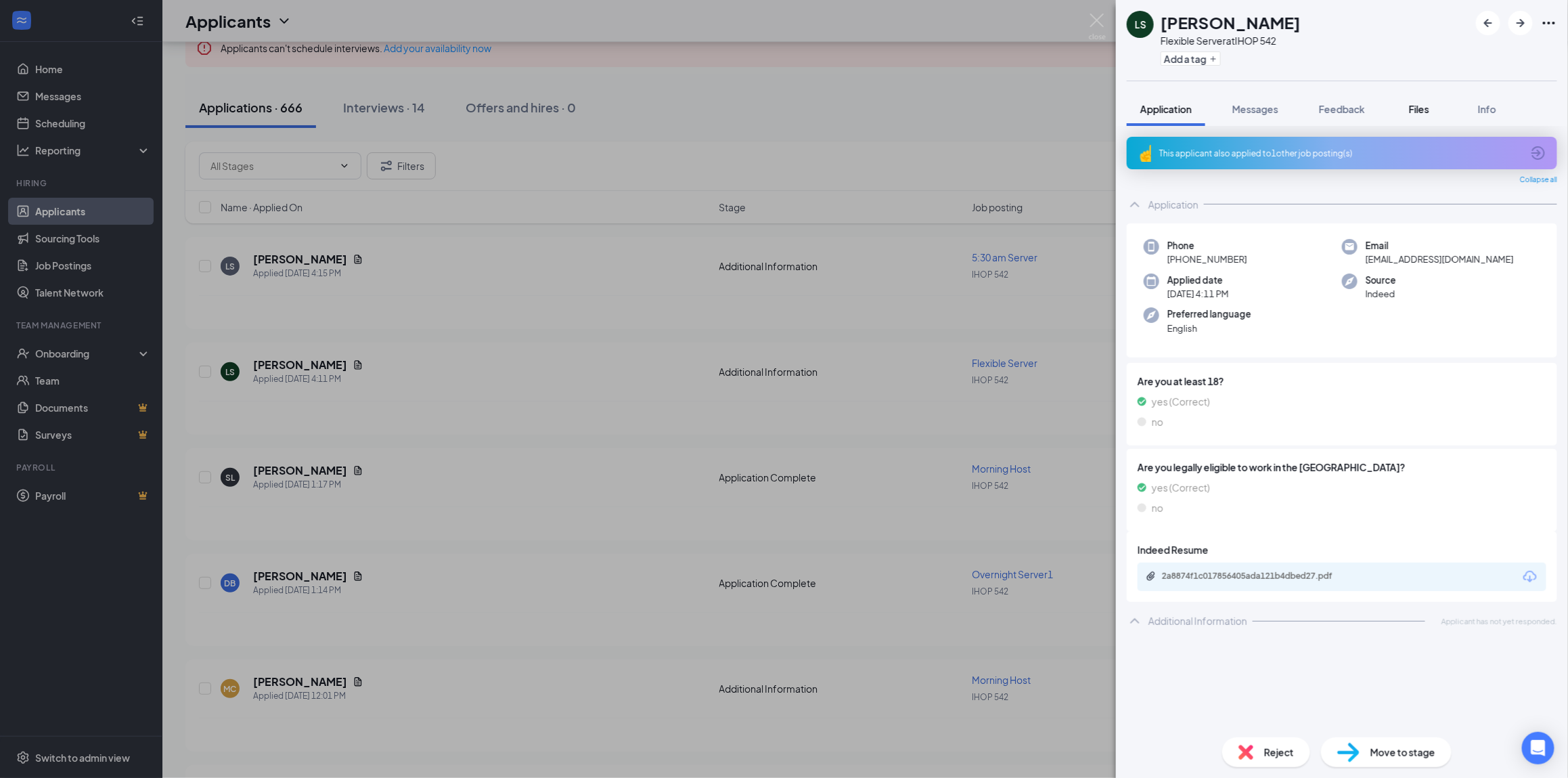
click at [1413, 107] on span "Files" at bounding box center [1418, 109] width 20 height 12
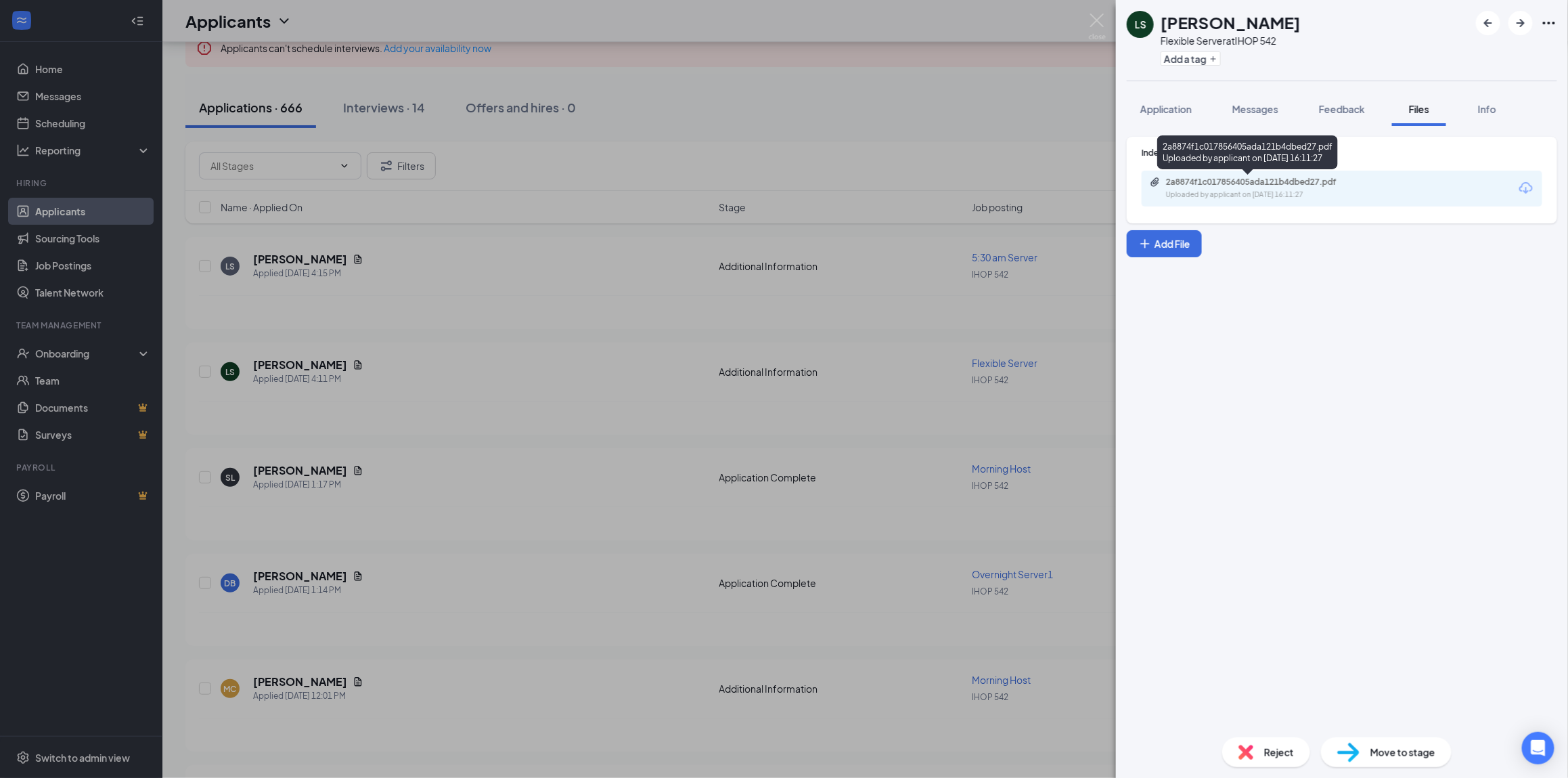
click at [1306, 182] on div "2a8874f1c017856405ada121b4dbed27.pdf" at bounding box center [1260, 182] width 189 height 11
